Goal: Task Accomplishment & Management: Use online tool/utility

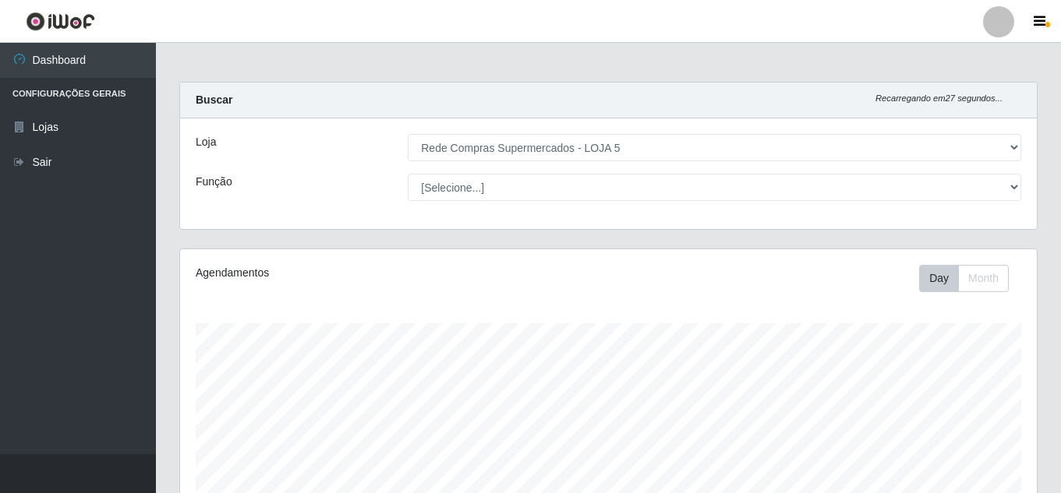
select select "397"
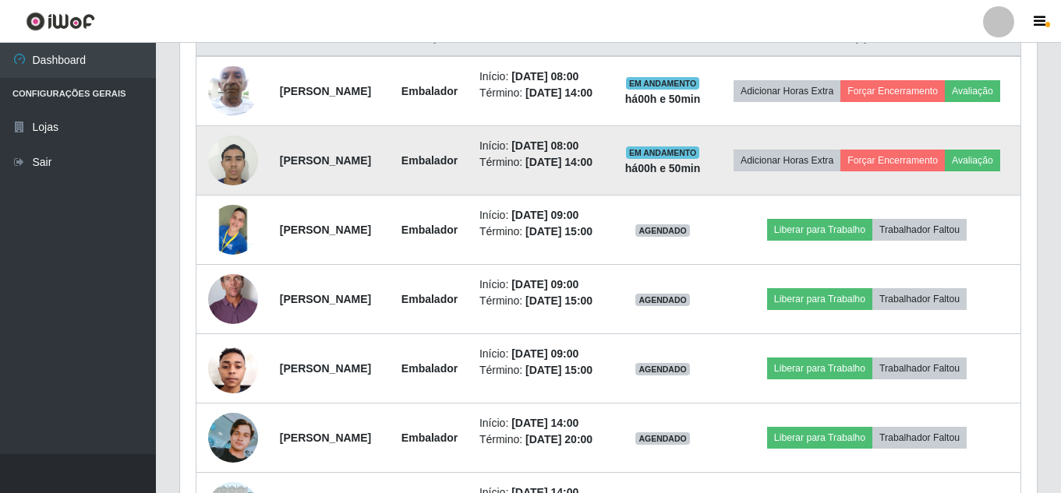
scroll to position [654, 0]
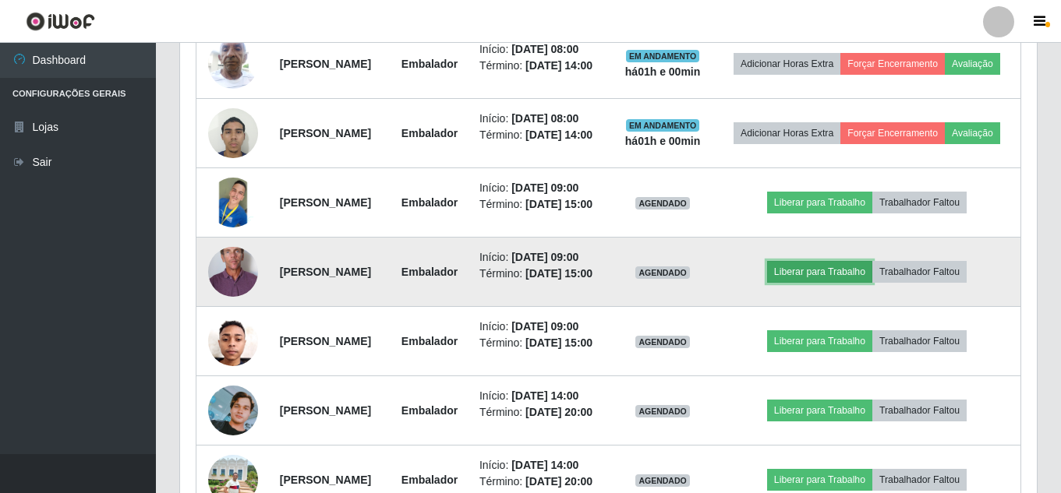
click at [846, 283] on button "Liberar para Trabalho" at bounding box center [819, 272] width 105 height 22
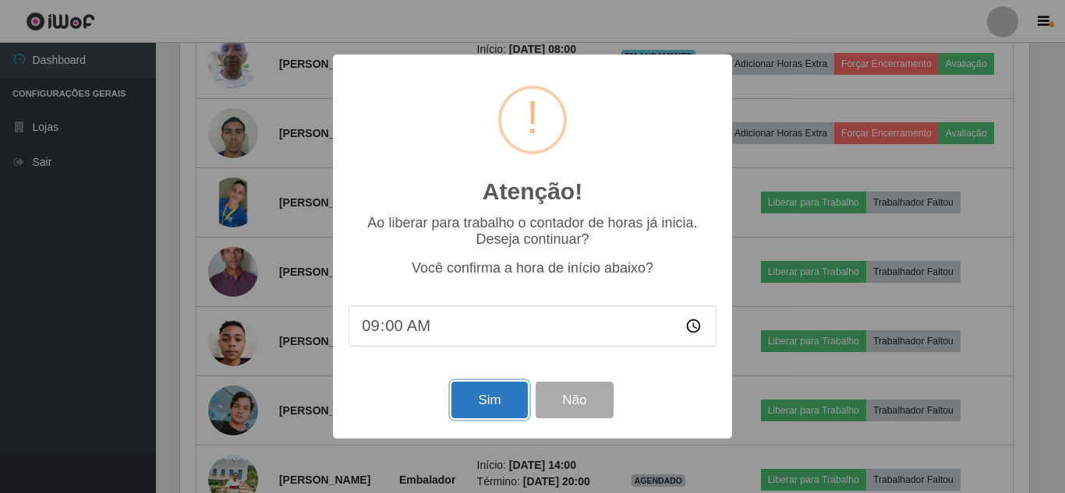
click at [455, 398] on button "Sim" at bounding box center [489, 400] width 76 height 37
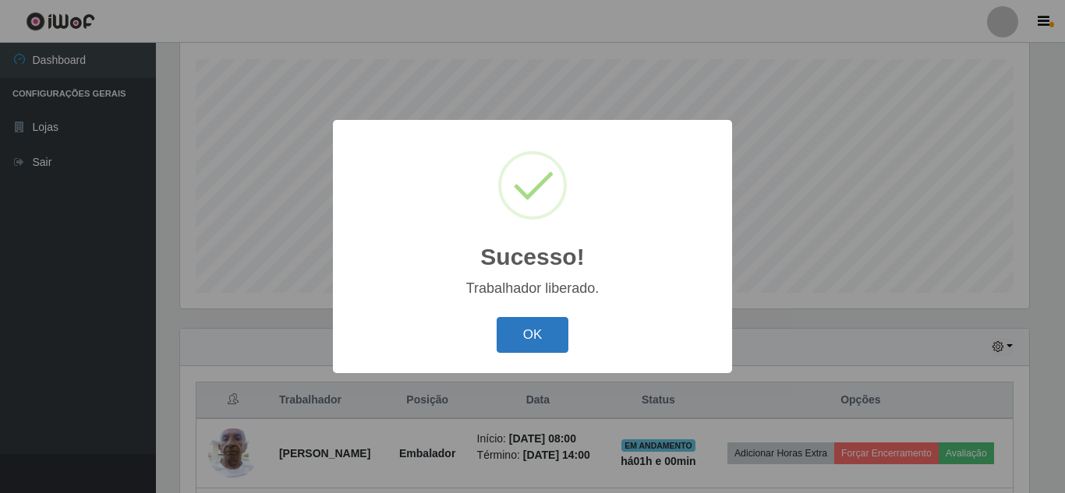
click at [532, 320] on button "OK" at bounding box center [533, 335] width 73 height 37
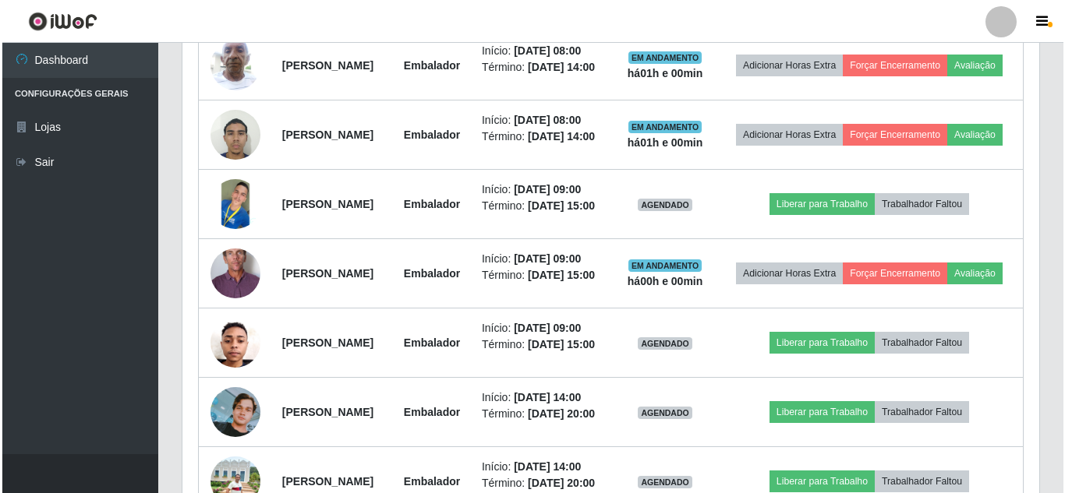
scroll to position [654, 0]
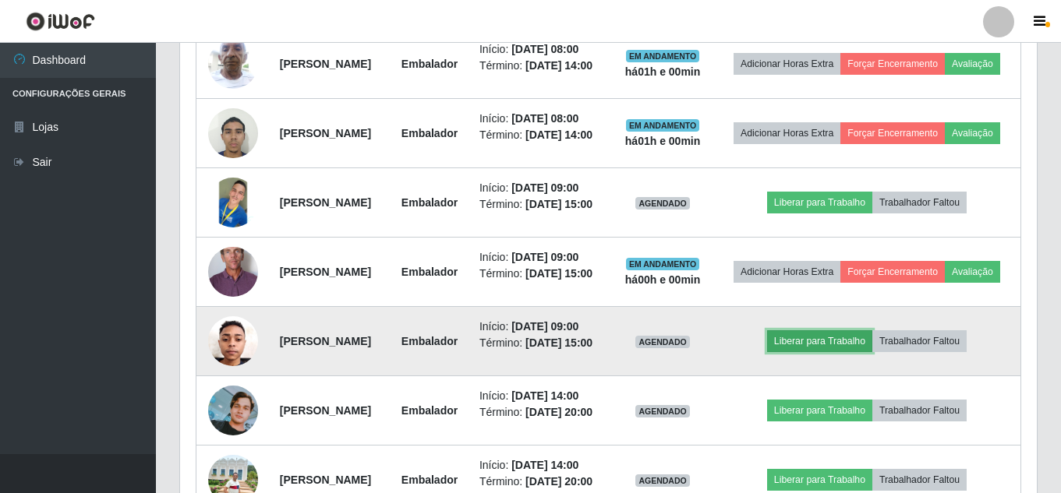
click at [840, 352] on button "Liberar para Trabalho" at bounding box center [819, 342] width 105 height 22
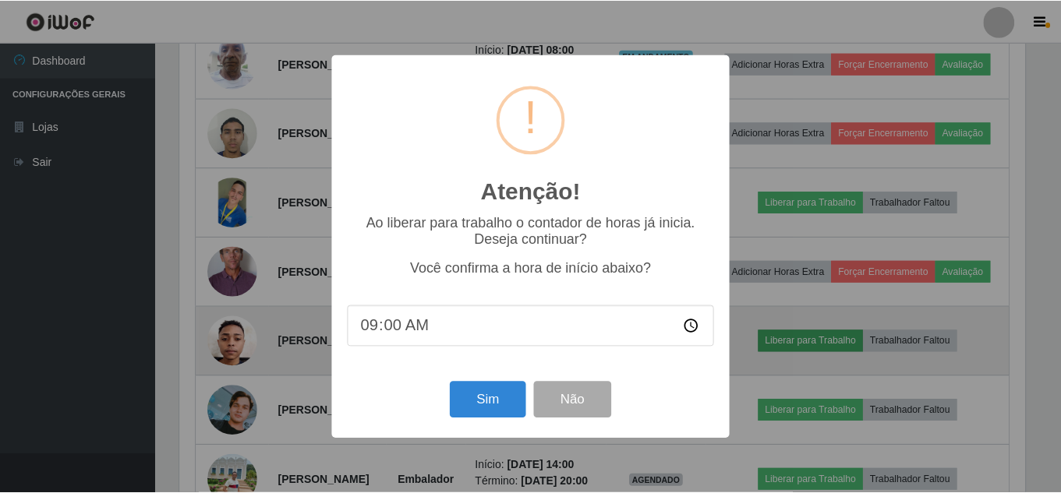
scroll to position [324, 849]
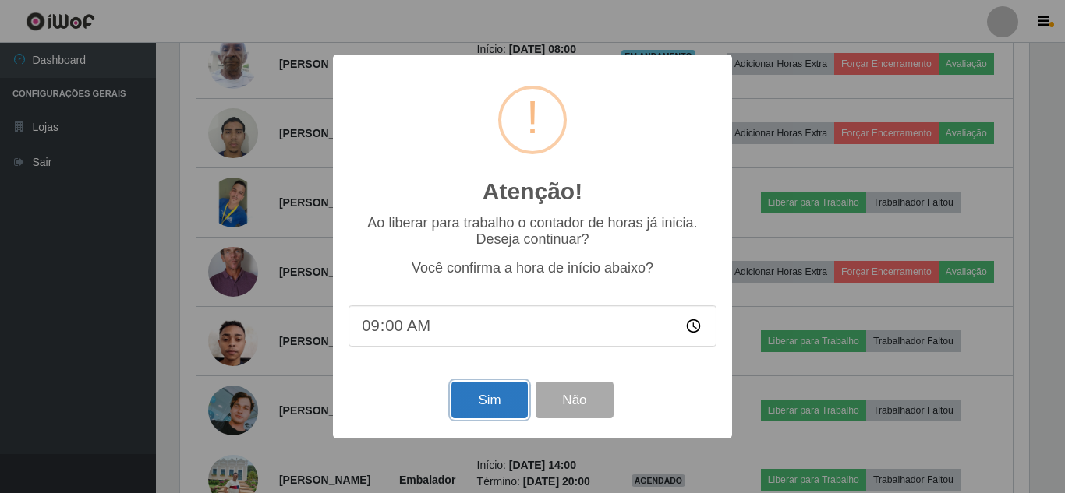
click at [495, 394] on button "Sim" at bounding box center [489, 400] width 76 height 37
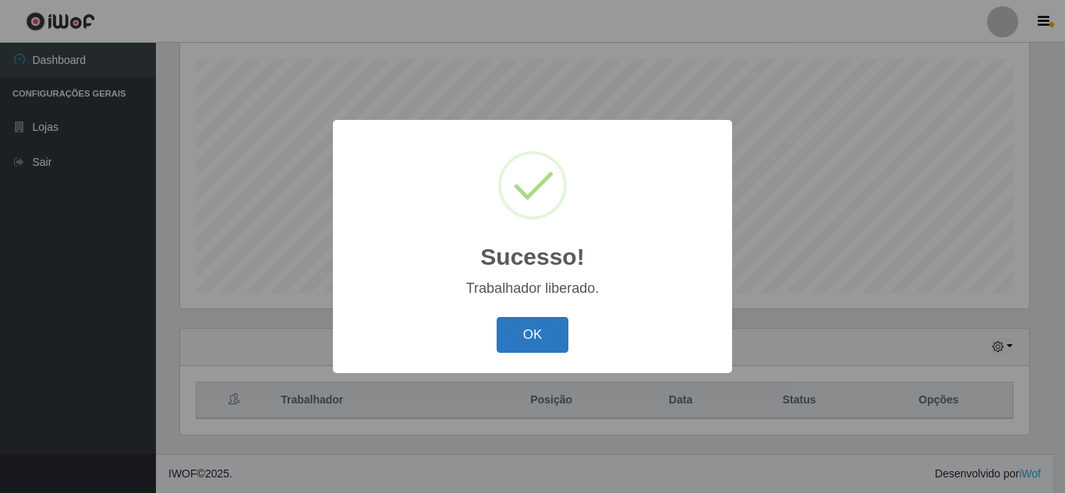
click at [517, 330] on button "OK" at bounding box center [533, 335] width 73 height 37
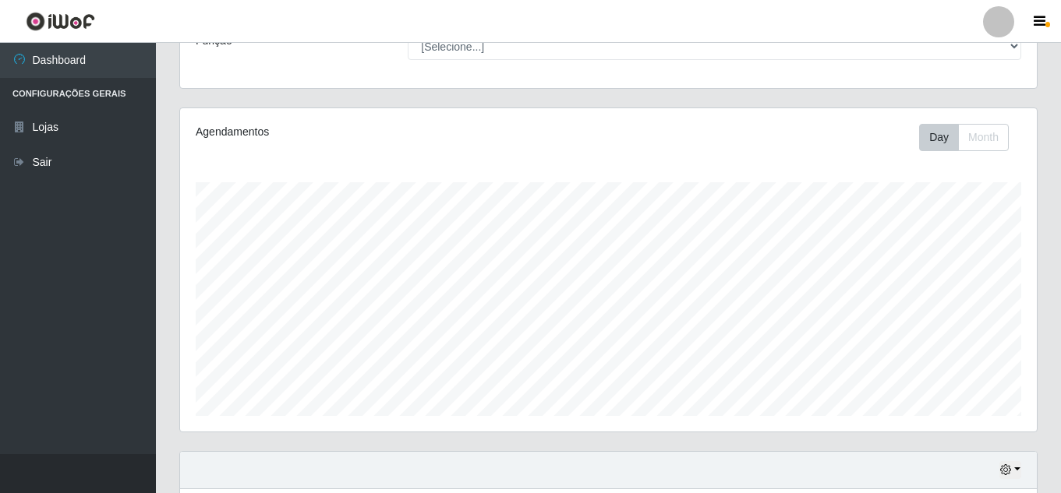
scroll to position [546, 0]
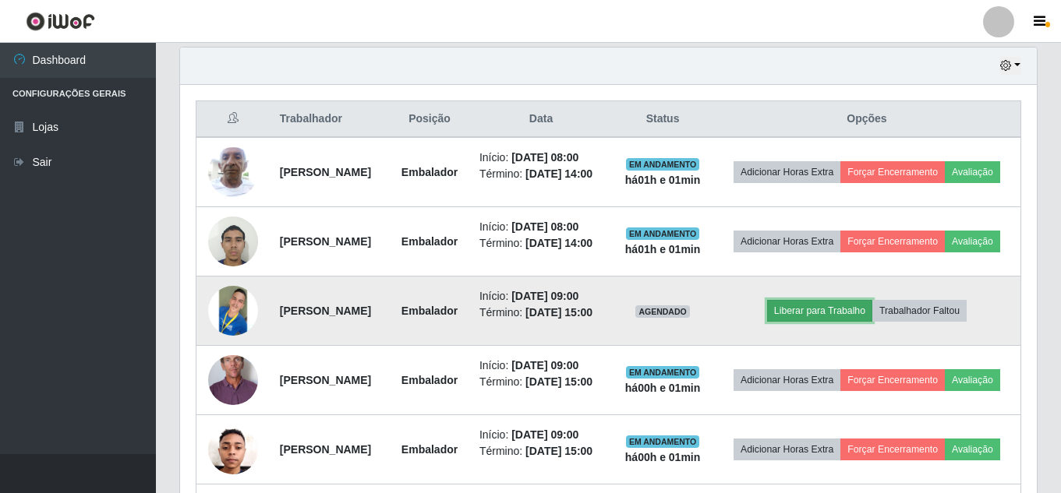
click at [824, 322] on button "Liberar para Trabalho" at bounding box center [819, 311] width 105 height 22
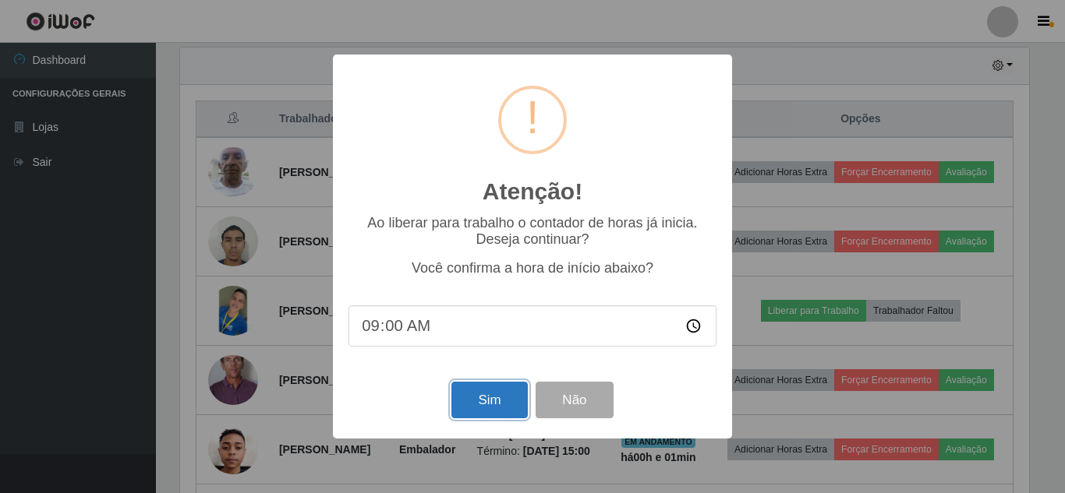
click at [502, 389] on button "Sim" at bounding box center [489, 400] width 76 height 37
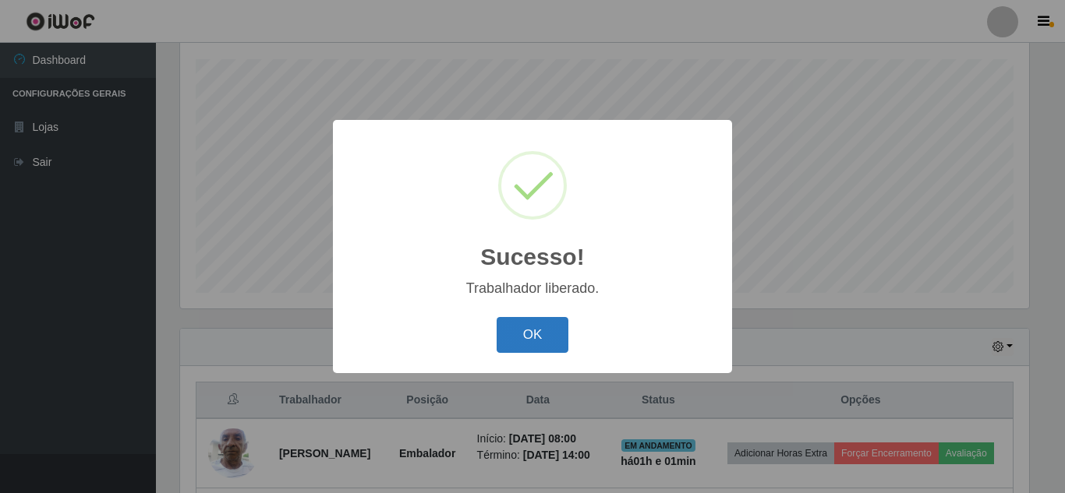
click at [557, 330] on button "OK" at bounding box center [533, 335] width 73 height 37
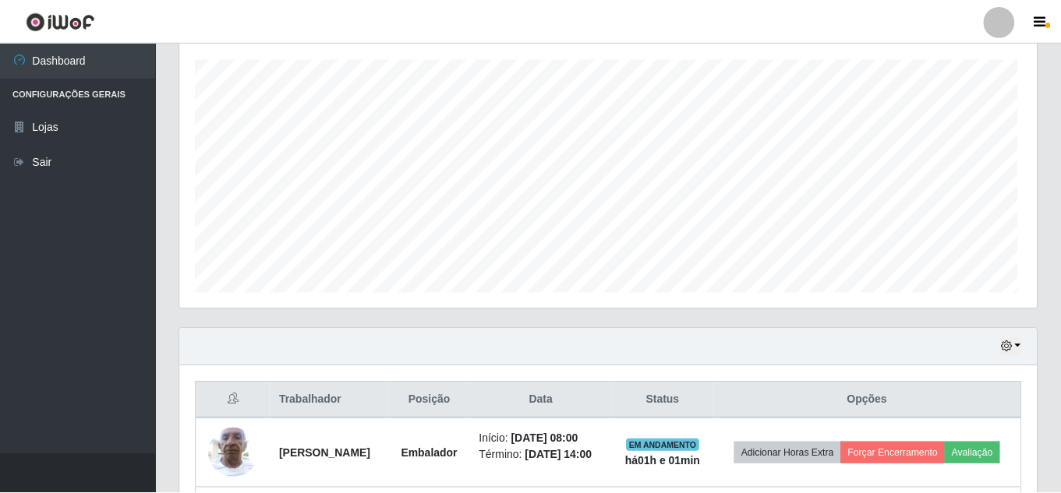
scroll to position [0, 0]
